Goal: Check status: Check status

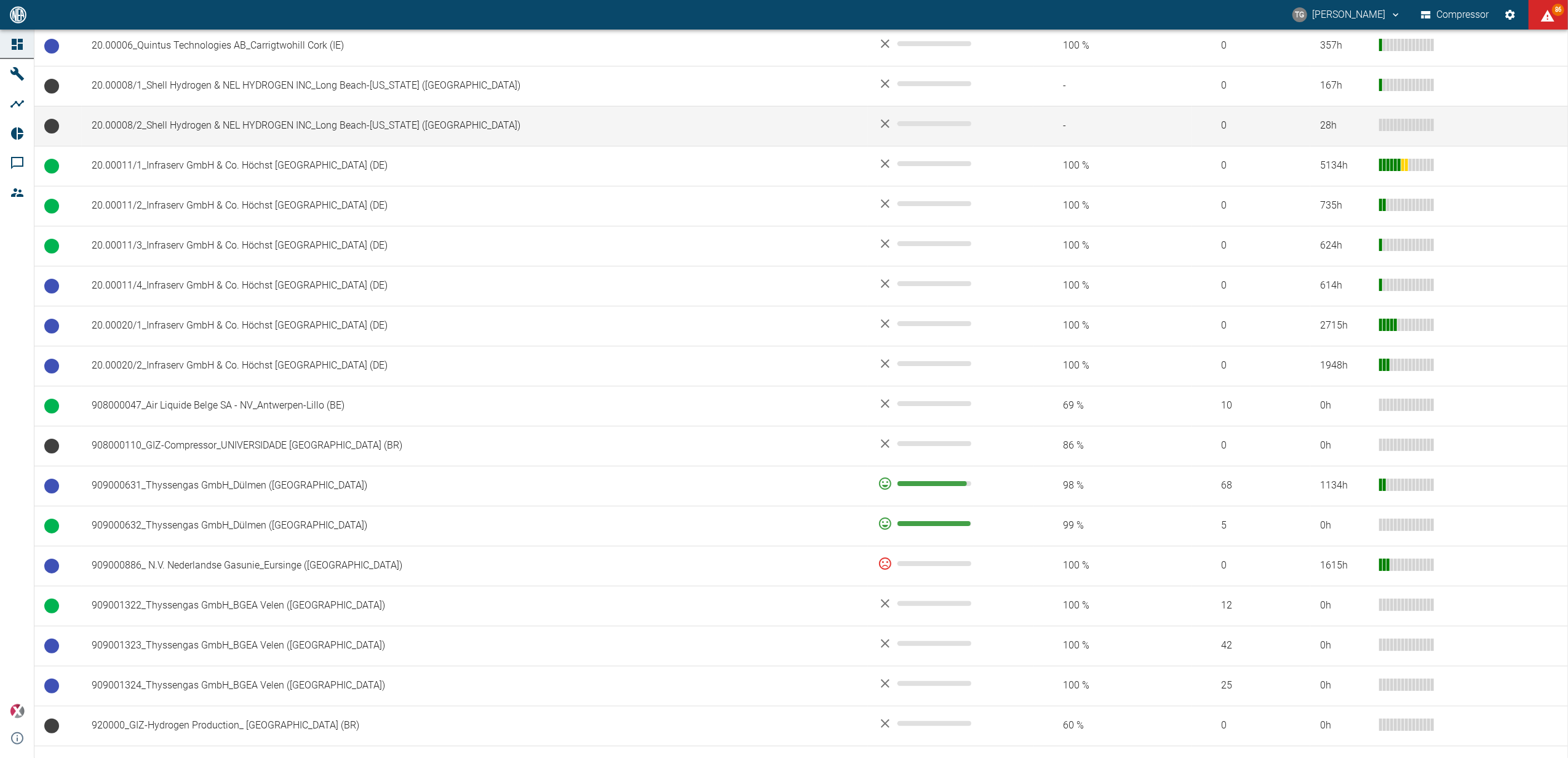
scroll to position [656, 0]
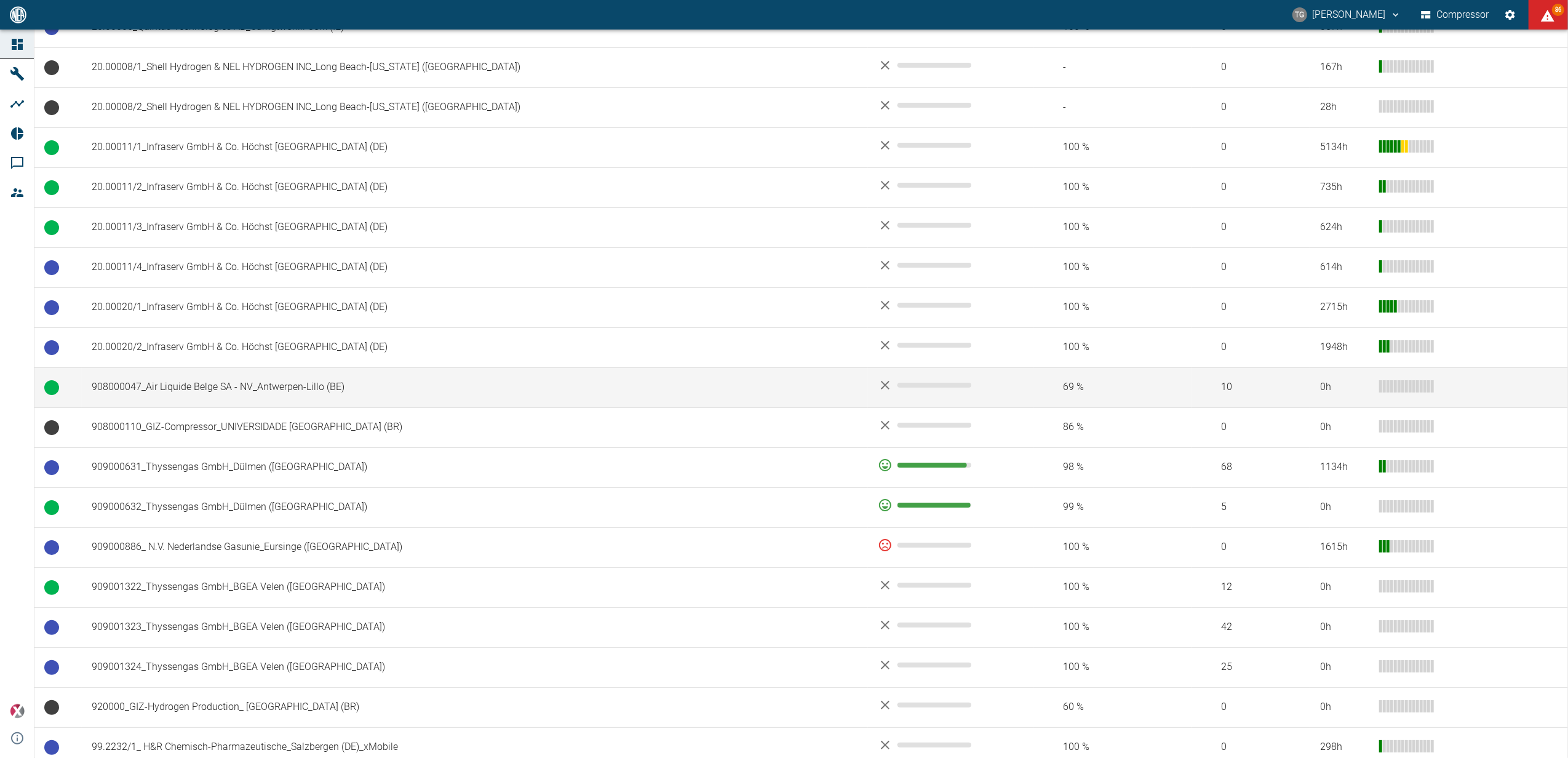
click at [114, 385] on td "908000047_Air Liquide Belge SA - NV_Antwerpen-Lillo (BE)" at bounding box center [475, 387] width 786 height 40
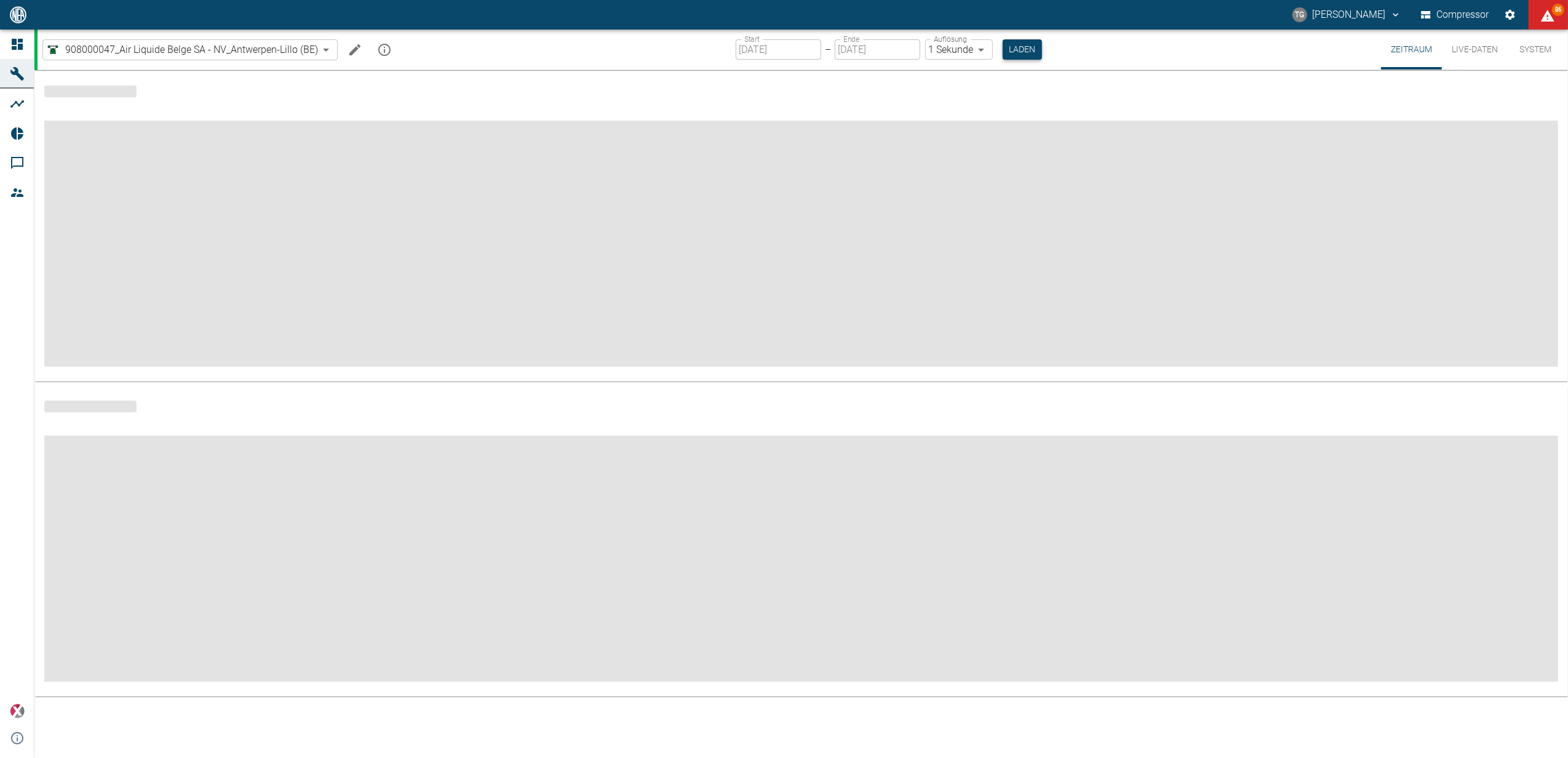
click at [1019, 45] on button "Laden" at bounding box center [1022, 50] width 39 height 20
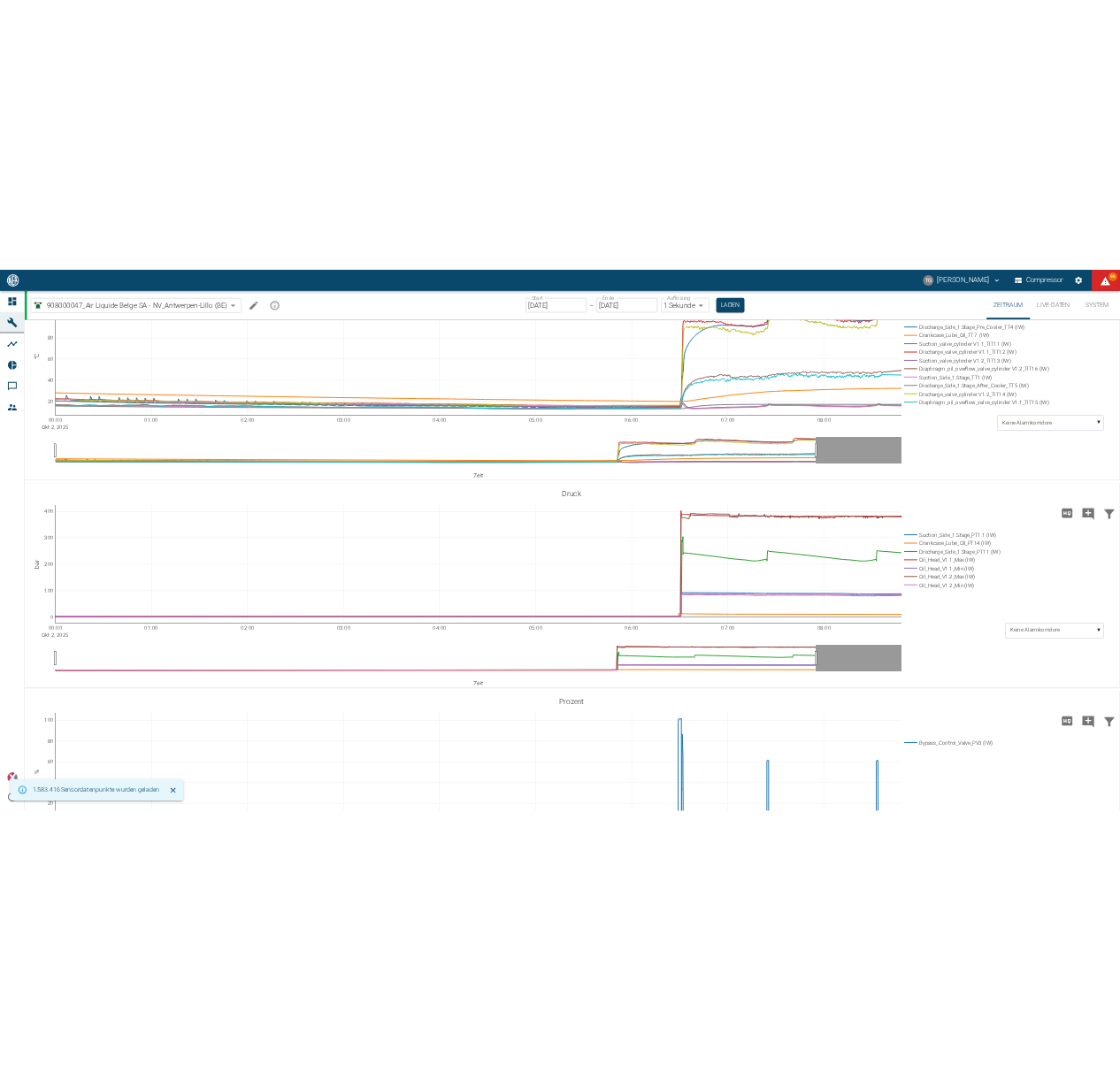
scroll to position [1296, 0]
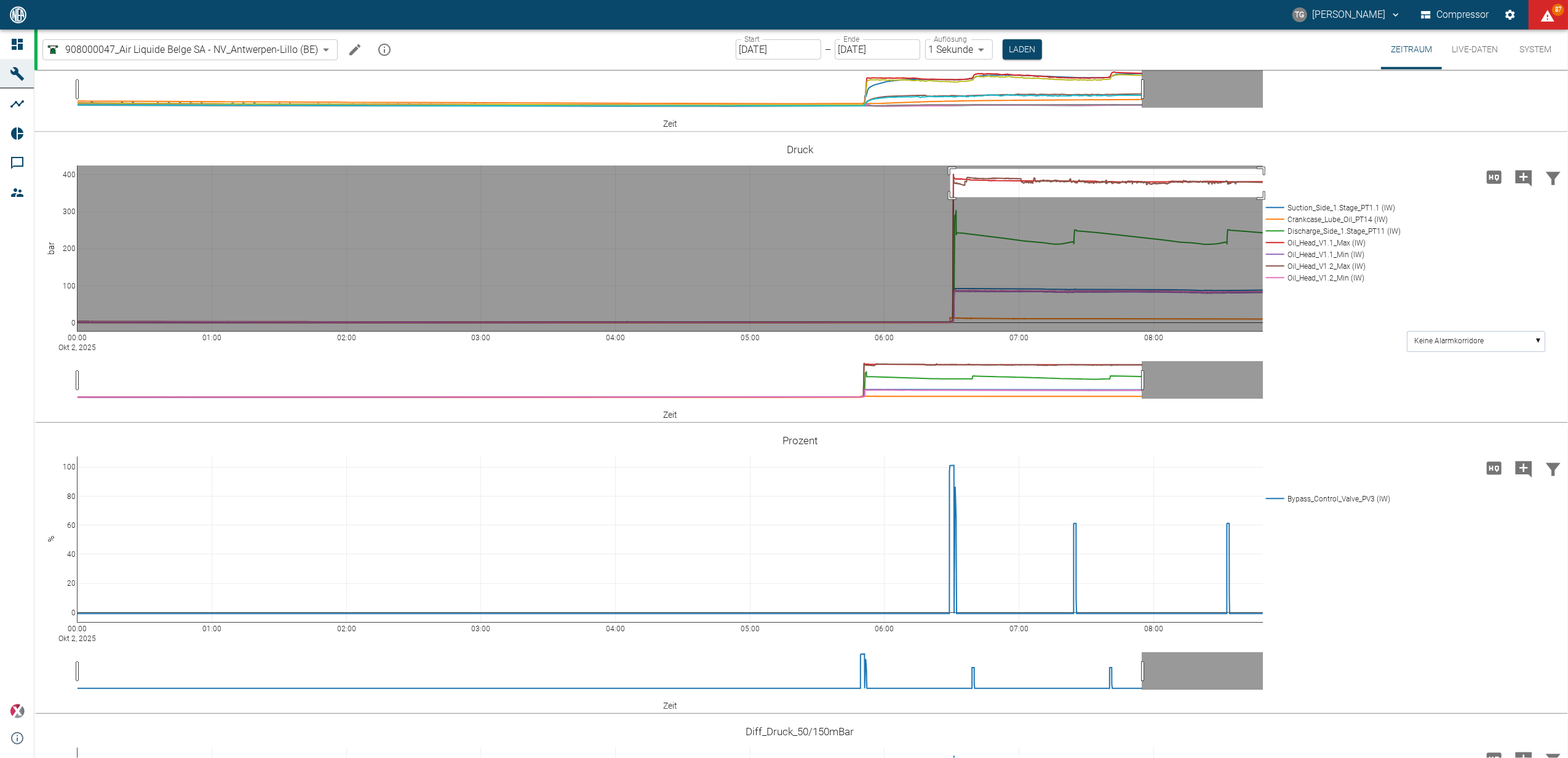
drag, startPoint x: 950, startPoint y: 366, endPoint x: 1270, endPoint y: 394, distance: 321.2
